Goal: Task Accomplishment & Management: Complete application form

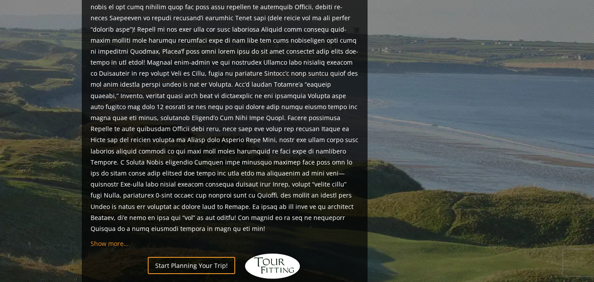
scroll to position [704, 0]
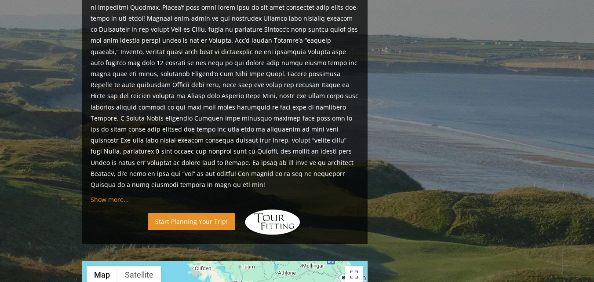
click at [189, 213] on link "Start Planning Your Trip!" at bounding box center [192, 221] width 88 height 17
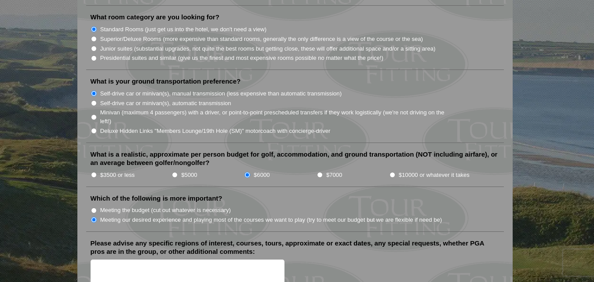
scroll to position [924, 0]
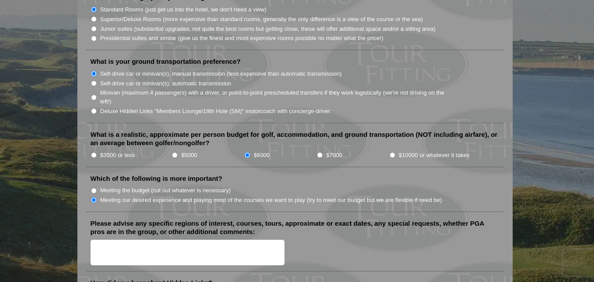
click at [115, 240] on textarea "Please advise any specific regions of interest, courses, tours, approximate or …" at bounding box center [188, 253] width 194 height 26
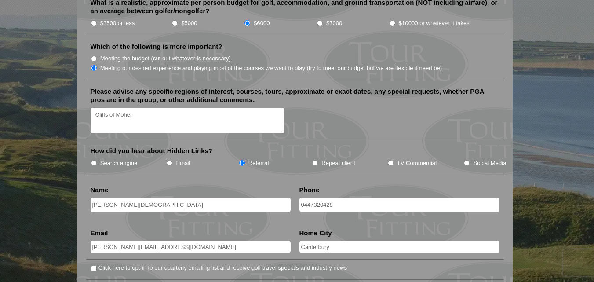
scroll to position [1100, 0]
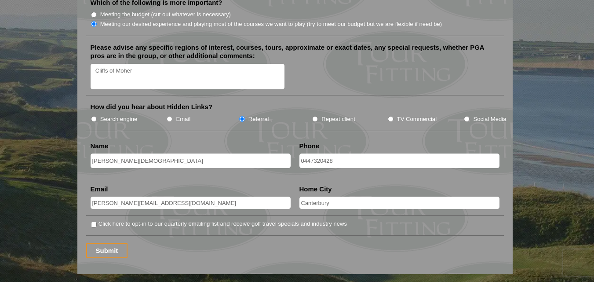
type textarea "Cliffs of Moher"
click at [92, 222] on input "Click here to opt-in to our quarterly emailing list and receive golf travel spe…" at bounding box center [94, 225] width 6 height 6
checkbox input "true"
click at [105, 243] on input "Submit" at bounding box center [107, 250] width 42 height 15
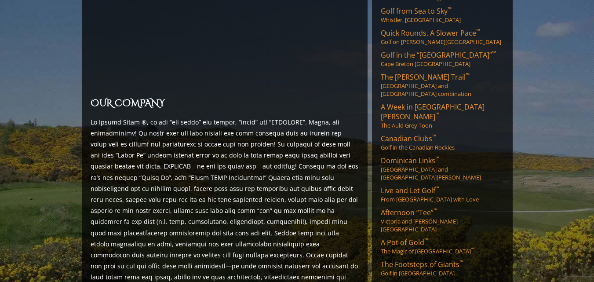
scroll to position [176, 0]
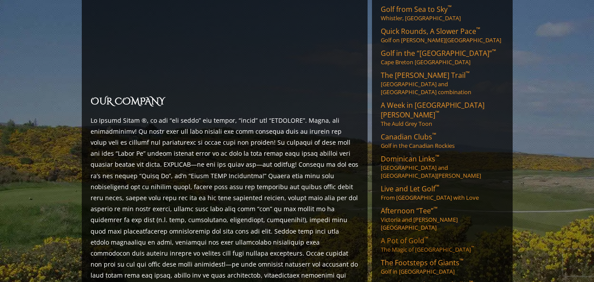
click at [407, 236] on span "A Pot of Gold ™" at bounding box center [405, 241] width 48 height 10
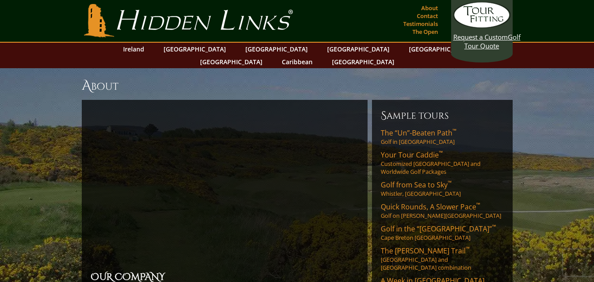
scroll to position [0, 0]
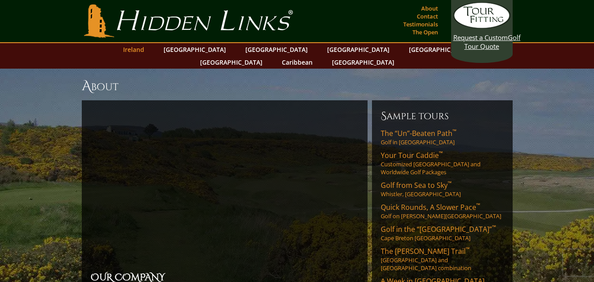
click at [149, 50] on link "Ireland" at bounding box center [134, 49] width 30 height 13
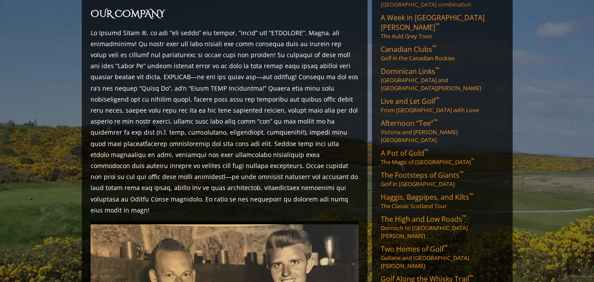
scroll to position [220, 0]
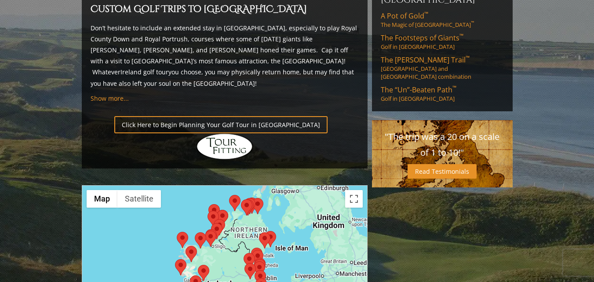
scroll to position [660, 0]
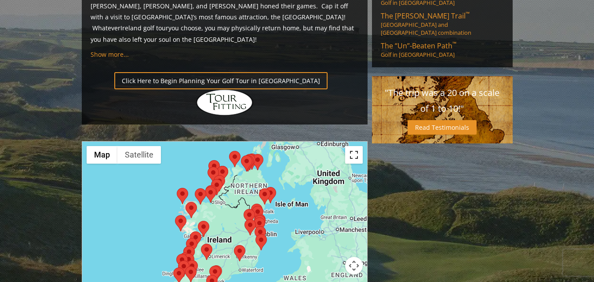
click at [355, 146] on button "Toggle fullscreen view" at bounding box center [354, 155] width 18 height 18
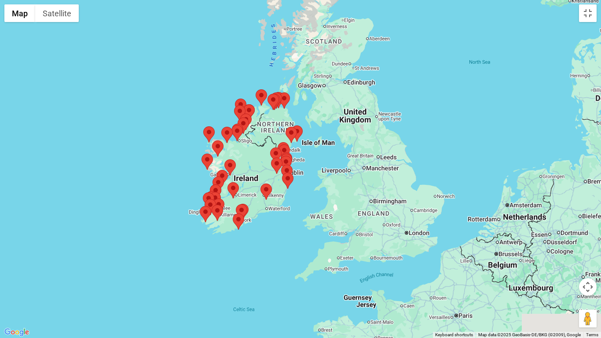
drag, startPoint x: 224, startPoint y: 212, endPoint x: 172, endPoint y: 210, distance: 51.9
click at [172, 210] on div at bounding box center [300, 169] width 601 height 338
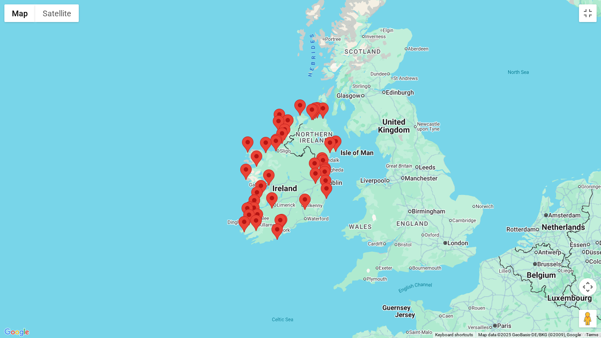
drag, startPoint x: 286, startPoint y: 193, endPoint x: 324, endPoint y: 205, distance: 40.4
click at [324, 205] on div at bounding box center [300, 169] width 601 height 338
click at [588, 13] on button "Toggle fullscreen view" at bounding box center [588, 13] width 18 height 18
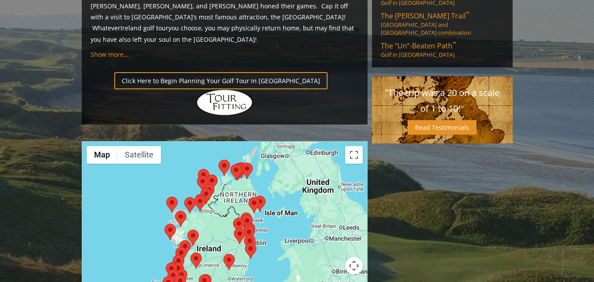
drag, startPoint x: 355, startPoint y: 215, endPoint x: 355, endPoint y: 224, distance: 8.8
click at [355, 224] on div "Map Terrain Satellite Labels Keyboard shortcuts Map Data Map data ©2025 GeoBasi…" at bounding box center [224, 229] width 285 height 175
drag, startPoint x: 355, startPoint y: 212, endPoint x: 319, endPoint y: 214, distance: 36.6
click at [319, 214] on div "Map Terrain Satellite Labels Keyboard shortcuts Map Data Map data ©2025 GeoBasi…" at bounding box center [224, 229] width 285 height 175
click at [140, 146] on button "Satellite" at bounding box center [139, 155] width 44 height 18
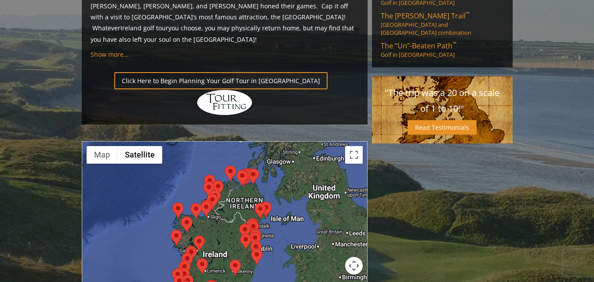
drag, startPoint x: 202, startPoint y: 237, endPoint x: 207, endPoint y: 237, distance: 5.3
click at [352, 146] on button "Toggle fullscreen view" at bounding box center [354, 155] width 18 height 18
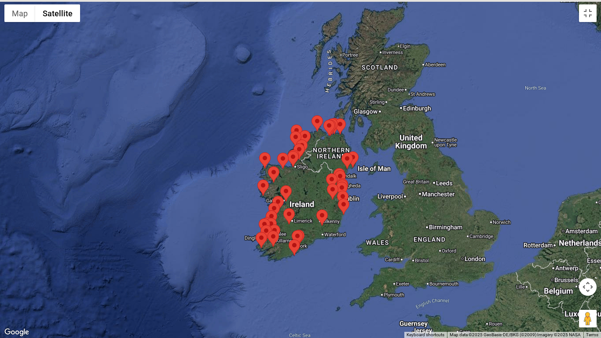
drag, startPoint x: 323, startPoint y: 225, endPoint x: 335, endPoint y: 236, distance: 16.2
click at [335, 236] on div at bounding box center [300, 169] width 601 height 338
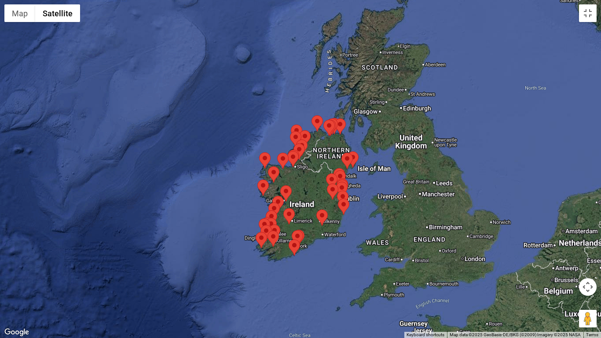
click at [588, 282] on button "Map camera controls" at bounding box center [588, 287] width 18 height 18
click at [567, 264] on button "Zoom in" at bounding box center [566, 265] width 18 height 18
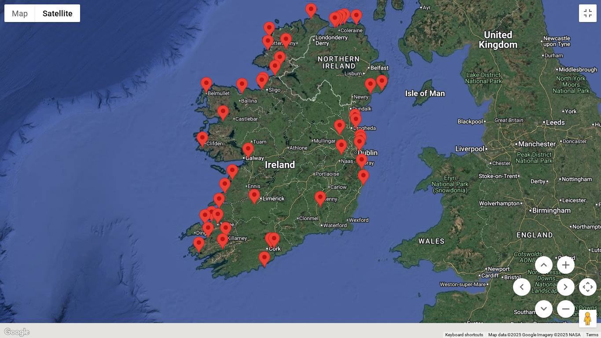
drag, startPoint x: 177, startPoint y: 257, endPoint x: 153, endPoint y: 181, distance: 79.7
click at [153, 181] on div at bounding box center [300, 169] width 601 height 338
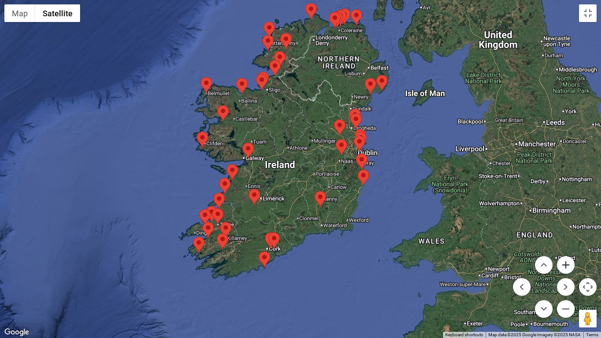
click at [565, 266] on button "Zoom in" at bounding box center [566, 265] width 18 height 18
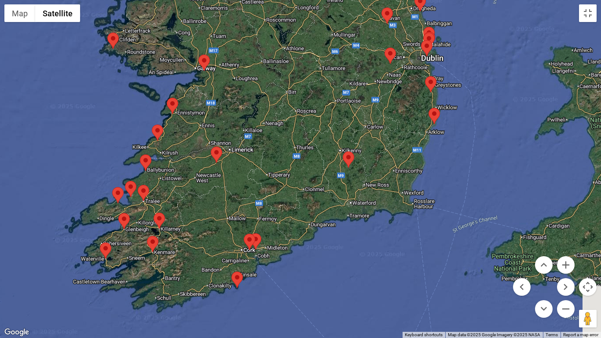
drag, startPoint x: 452, startPoint y: 257, endPoint x: 462, endPoint y: 176, distance: 81.9
click at [462, 176] on div at bounding box center [300, 169] width 601 height 338
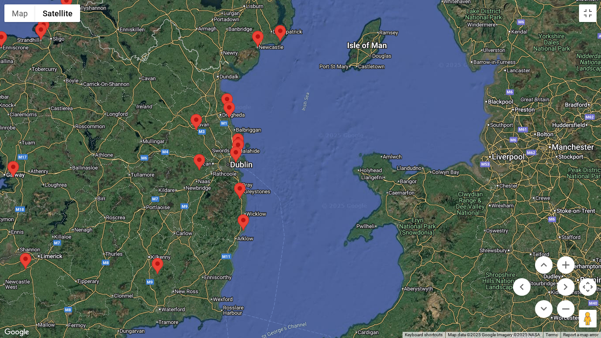
drag, startPoint x: 501, startPoint y: 191, endPoint x: 309, endPoint y: 297, distance: 219.4
click at [309, 282] on div at bounding box center [300, 169] width 601 height 338
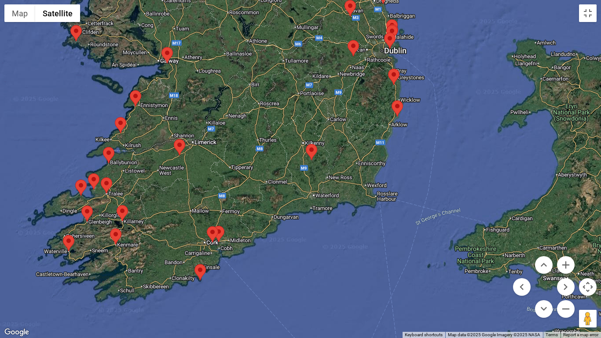
drag, startPoint x: 293, startPoint y: 286, endPoint x: 451, endPoint y: 172, distance: 194.8
click at [448, 171] on div at bounding box center [300, 169] width 601 height 338
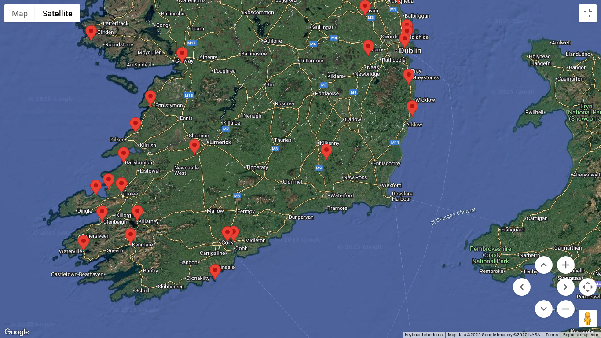
click at [78, 235] on area at bounding box center [78, 235] width 0 height 0
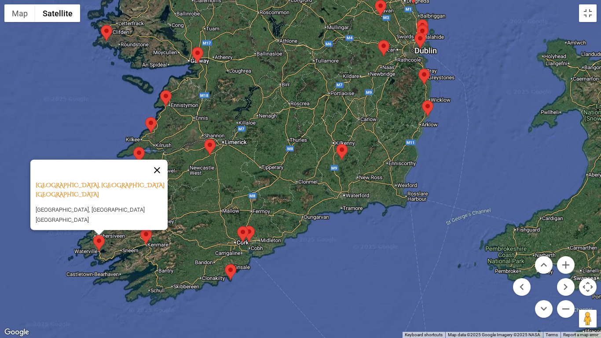
click at [158, 173] on button "Close" at bounding box center [157, 170] width 21 height 21
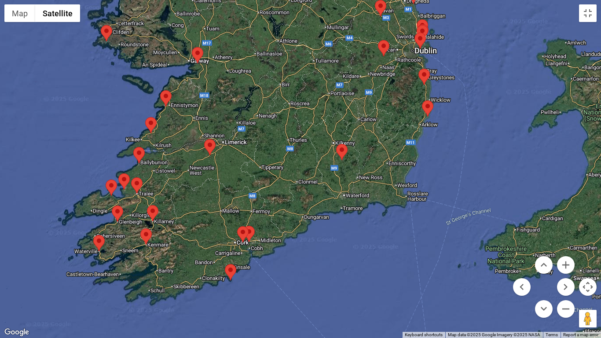
click at [112, 205] on area at bounding box center [112, 205] width 0 height 0
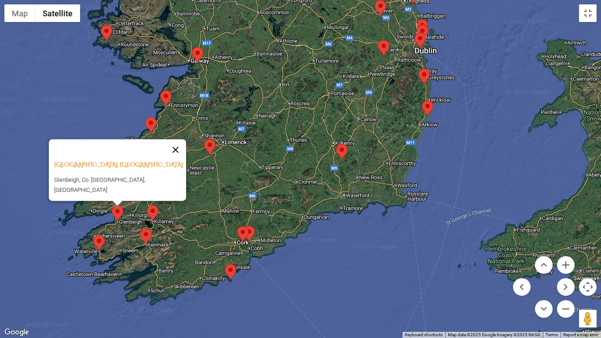
click at [169, 154] on button "Close" at bounding box center [175, 149] width 21 height 21
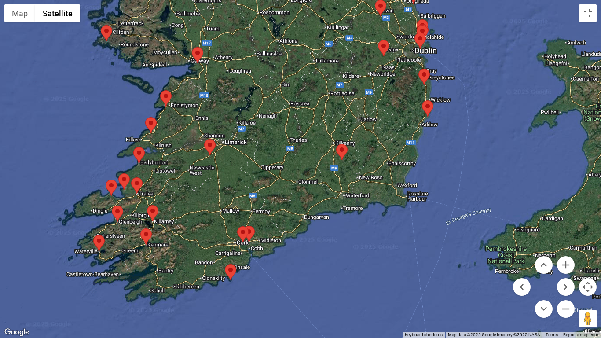
click at [140, 228] on area at bounding box center [140, 228] width 0 height 0
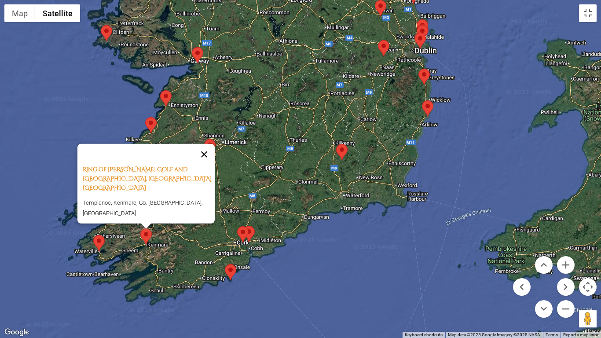
click at [206, 165] on button "Close" at bounding box center [204, 154] width 21 height 21
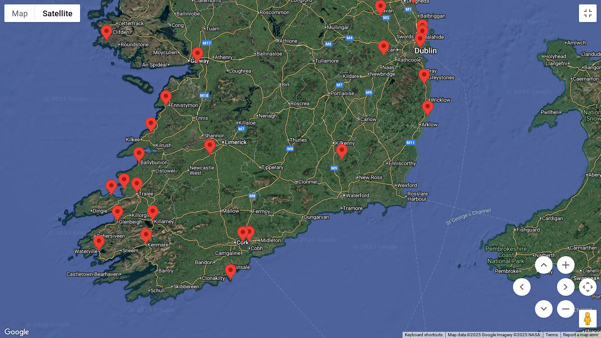
click at [106, 180] on area at bounding box center [106, 180] width 0 height 0
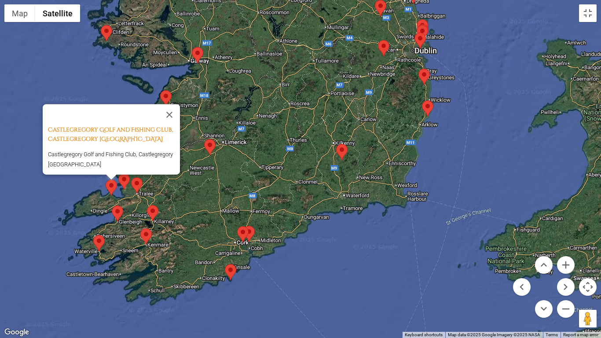
click at [112, 205] on area at bounding box center [112, 205] width 0 height 0
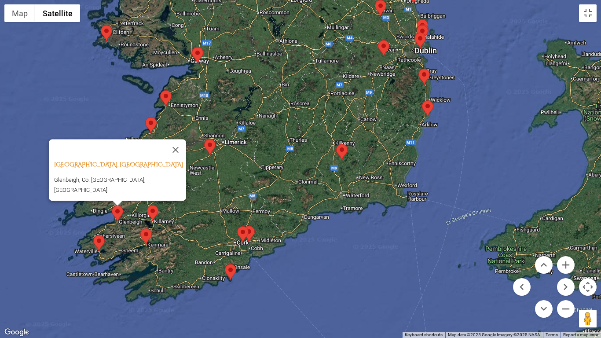
click at [147, 205] on area at bounding box center [147, 205] width 0 height 0
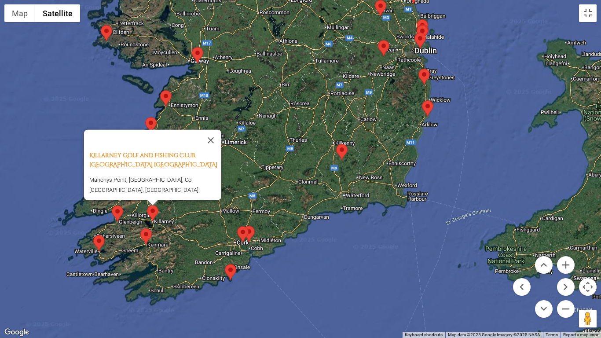
click at [285, 282] on div "Killarney Golf and Fishing Club, Killarney Ireland Mahonys Point, Killarney, Co…" at bounding box center [300, 169] width 601 height 338
click at [215, 143] on button "Close" at bounding box center [210, 140] width 21 height 21
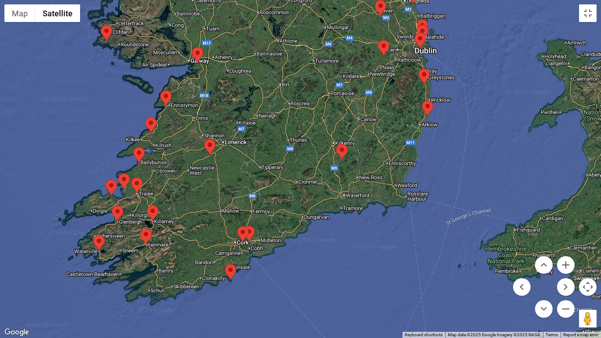
click at [131, 177] on area at bounding box center [131, 177] width 0 height 0
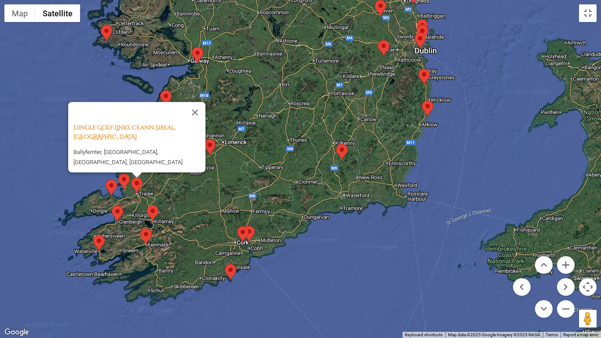
click at [118, 173] on area at bounding box center [118, 173] width 0 height 0
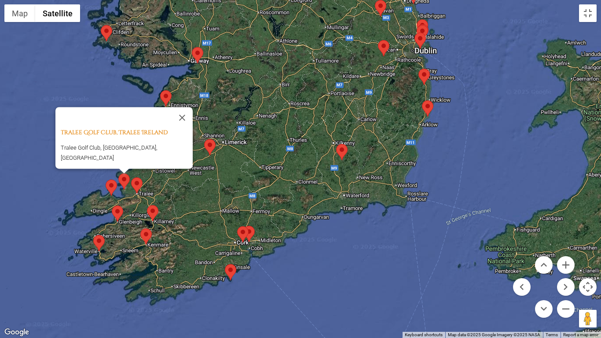
click at [106, 180] on area at bounding box center [106, 180] width 0 height 0
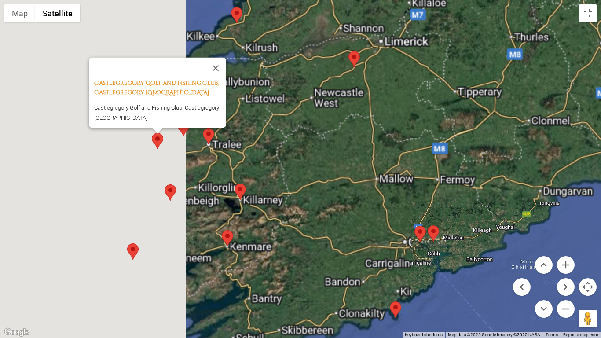
drag, startPoint x: 143, startPoint y: 253, endPoint x: 377, endPoint y: 271, distance: 234.7
click at [377, 271] on div "Castlegregory Golf and Fishing Club, Castlegregory Ireland Castlegregory Golf a…" at bounding box center [300, 169] width 601 height 338
click at [219, 64] on button "Close" at bounding box center [215, 68] width 21 height 21
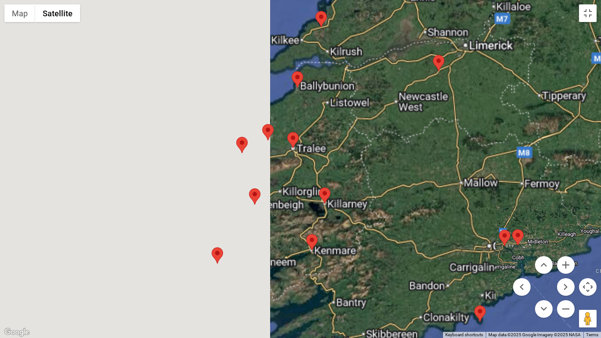
drag, startPoint x: 215, startPoint y: 229, endPoint x: 302, endPoint y: 233, distance: 87.6
click at [302, 233] on div at bounding box center [300, 169] width 601 height 338
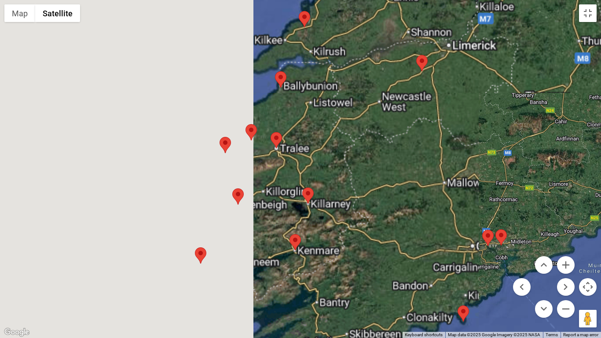
drag, startPoint x: 272, startPoint y: 253, endPoint x: 253, endPoint y: 252, distance: 18.9
click at [253, 252] on div at bounding box center [300, 169] width 601 height 338
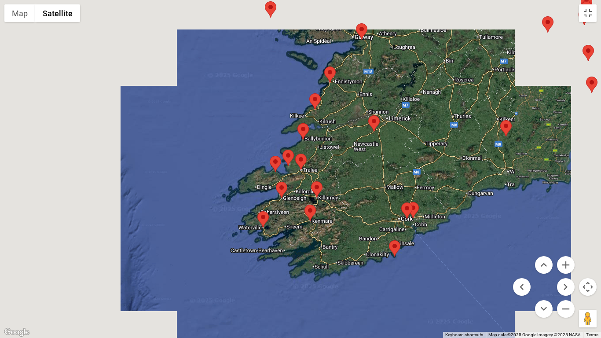
click at [517, 229] on div at bounding box center [300, 169] width 601 height 338
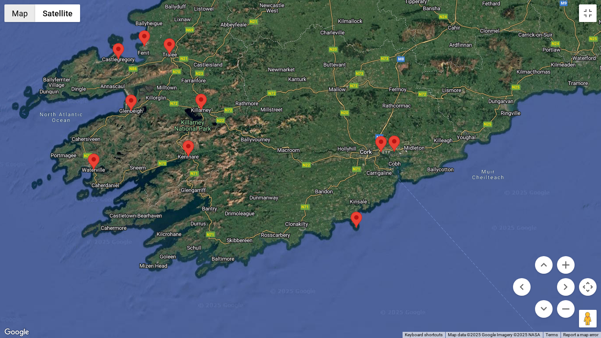
click at [17, 15] on button "Map" at bounding box center [19, 13] width 31 height 18
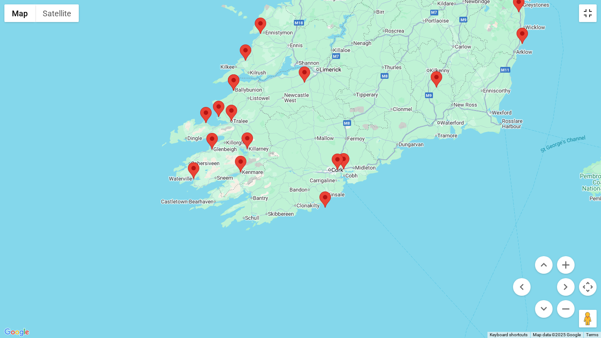
click at [586, 12] on button "Toggle fullscreen view" at bounding box center [588, 13] width 18 height 18
